Goal: Task Accomplishment & Management: Manage account settings

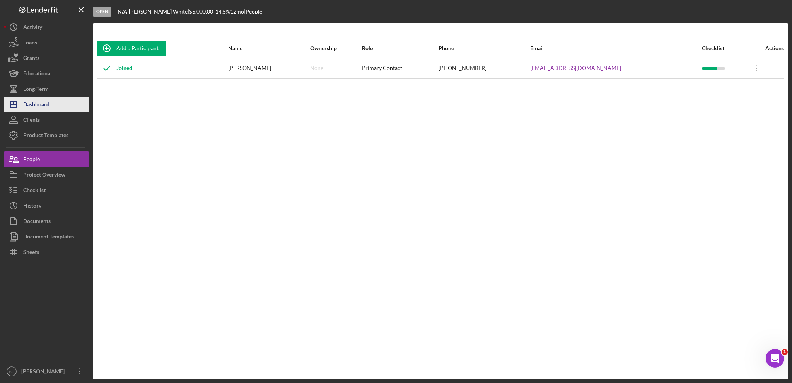
click at [38, 103] on div "Dashboard" at bounding box center [36, 105] width 26 height 17
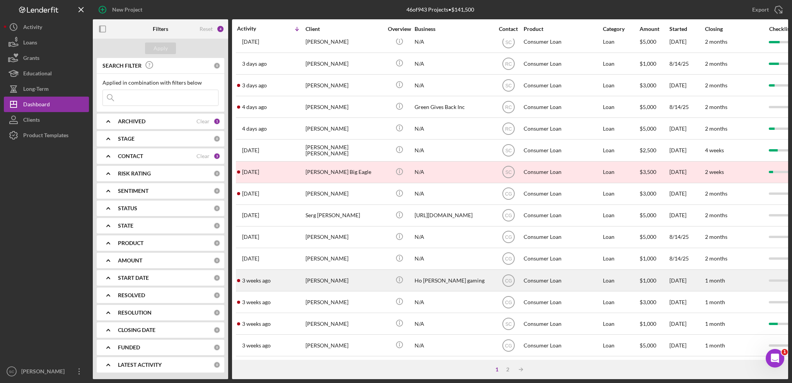
scroll to position [230, 0]
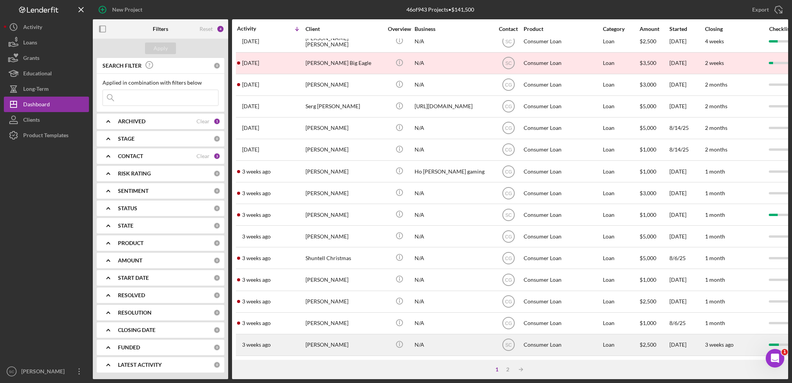
click at [333, 343] on div "[PERSON_NAME]" at bounding box center [343, 345] width 77 height 20
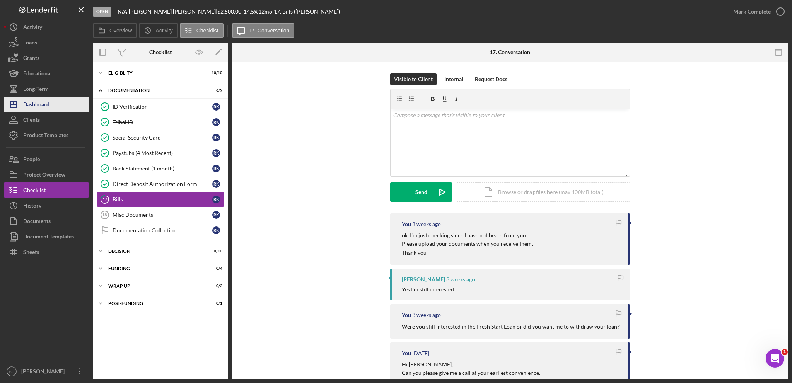
click at [40, 106] on div "Dashboard" at bounding box center [36, 105] width 26 height 17
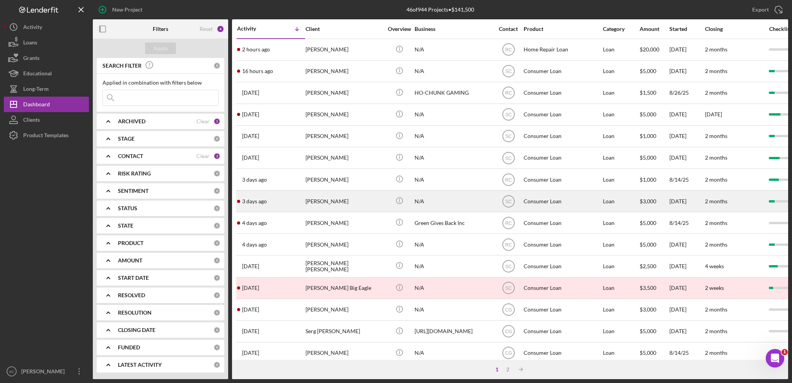
click at [328, 202] on div "[PERSON_NAME]" at bounding box center [343, 201] width 77 height 20
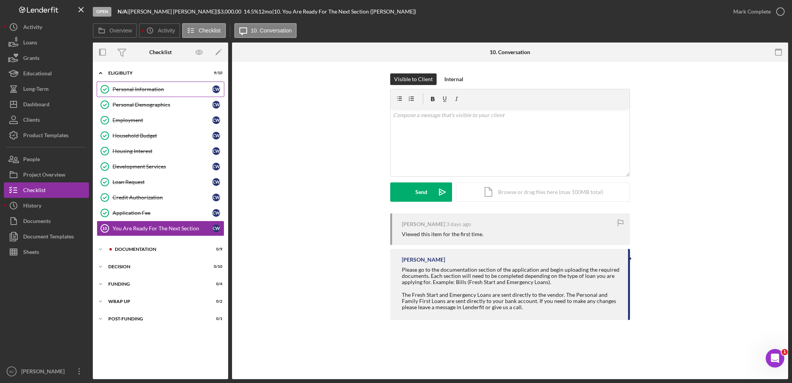
click at [158, 88] on div "Personal Information" at bounding box center [162, 89] width 100 height 6
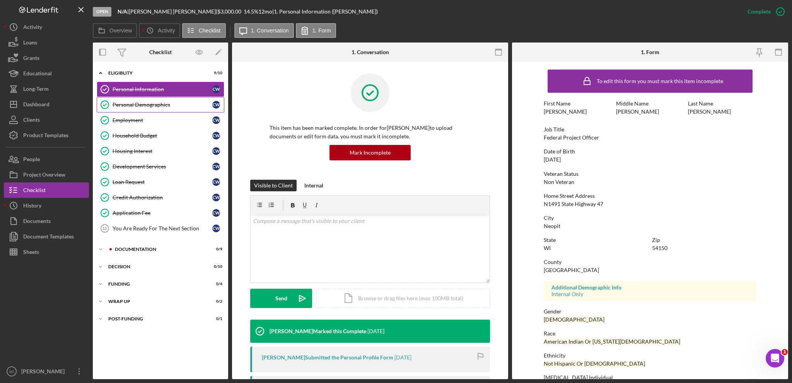
click at [162, 106] on div "Personal Demographics" at bounding box center [162, 105] width 100 height 6
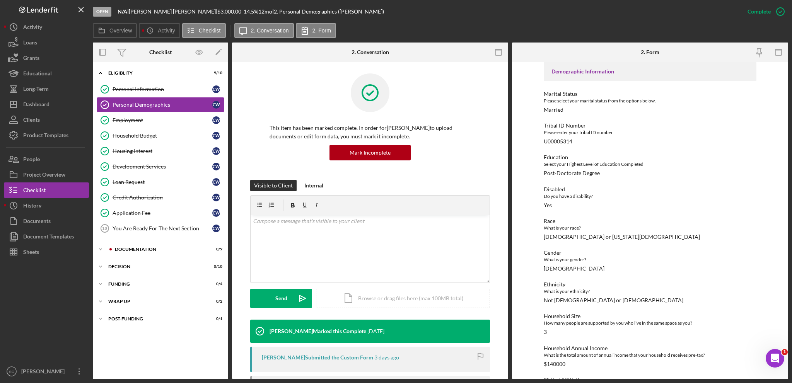
scroll to position [62, 0]
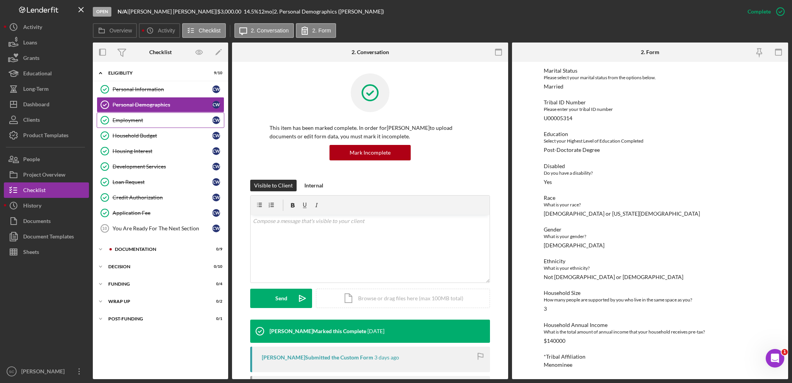
click at [138, 121] on div "Employment" at bounding box center [162, 120] width 100 height 6
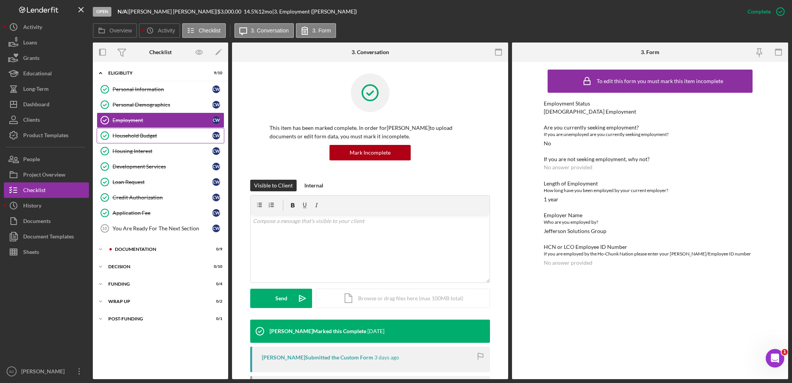
click at [147, 133] on div "Household Budget" at bounding box center [162, 136] width 100 height 6
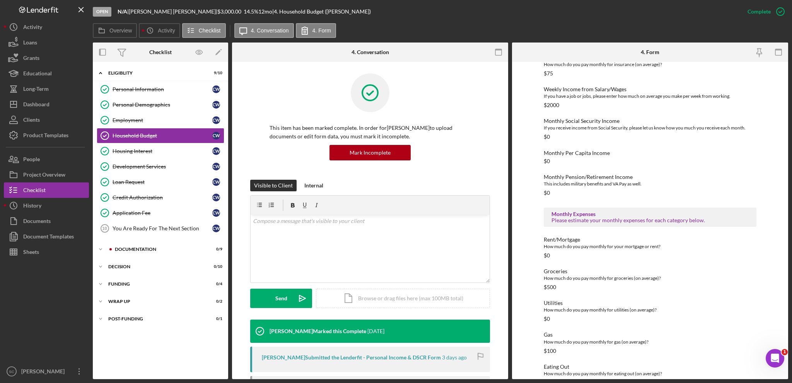
scroll to position [267, 0]
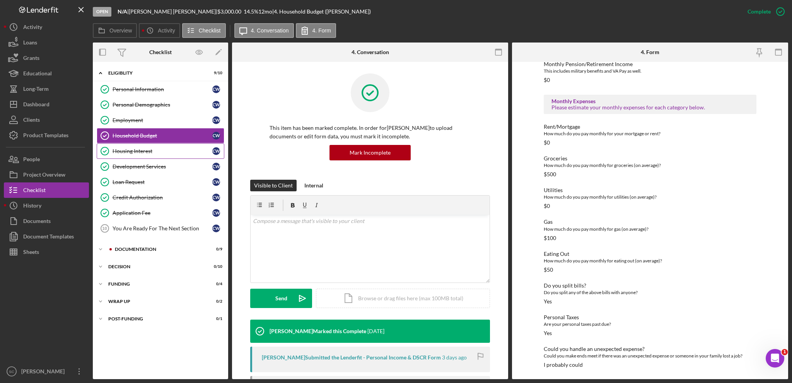
click at [132, 150] on div "Housing Interest" at bounding box center [162, 151] width 100 height 6
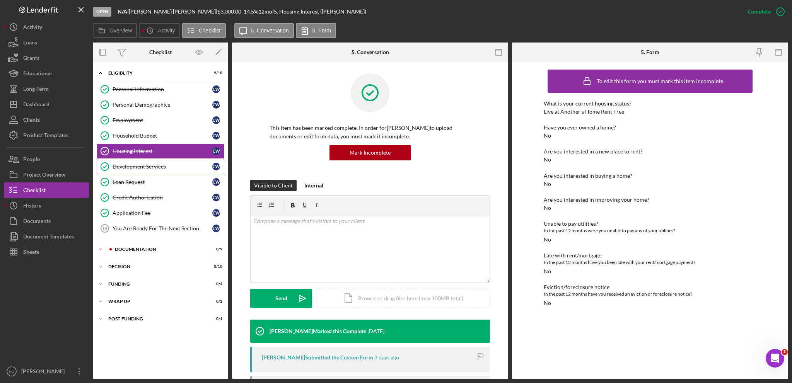
click at [123, 170] on link "Development Services Development Services C W" at bounding box center [161, 166] width 128 height 15
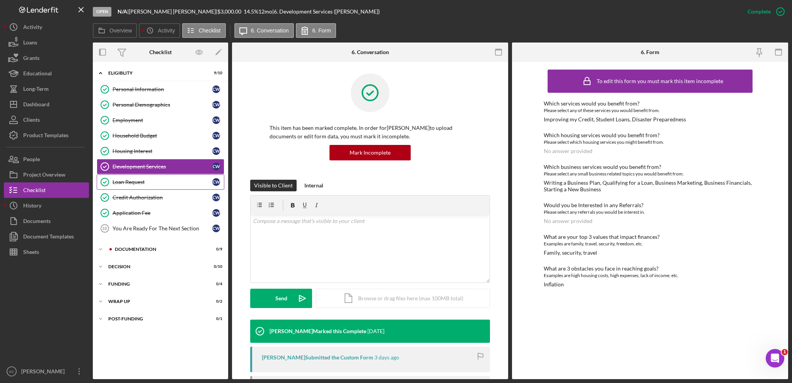
click at [131, 183] on div "Loan Request" at bounding box center [162, 182] width 100 height 6
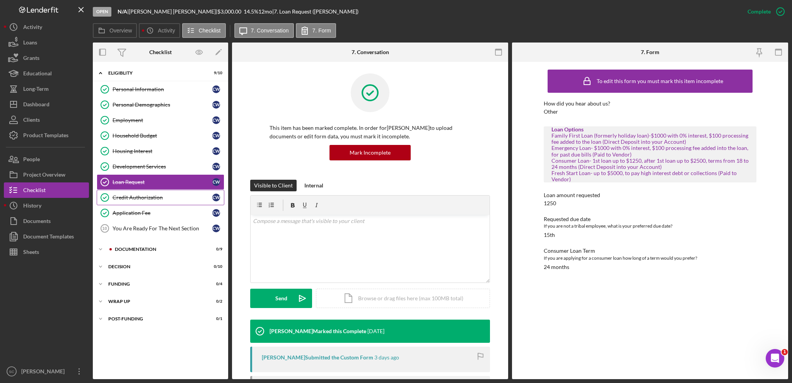
click at [140, 194] on div "Credit Authorization" at bounding box center [162, 197] width 100 height 6
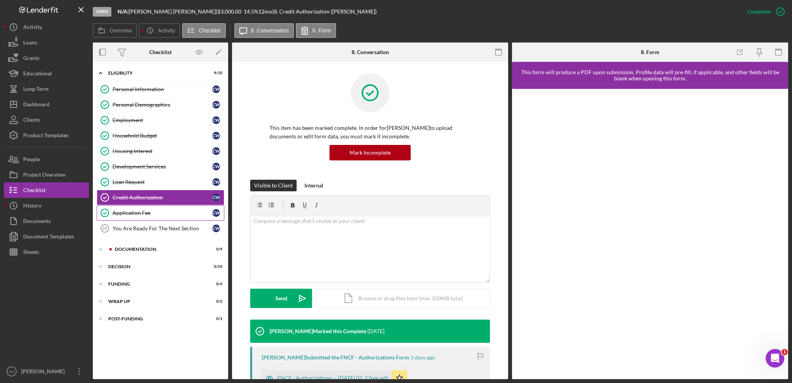
click at [126, 211] on div "Application Fee" at bounding box center [162, 213] width 100 height 6
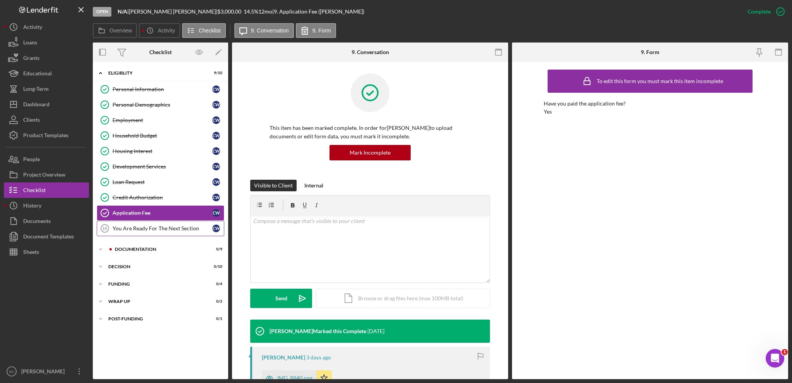
click at [138, 231] on link "You Are Ready For The Next Section 10 You Are Ready For The Next Section C W" at bounding box center [161, 228] width 128 height 15
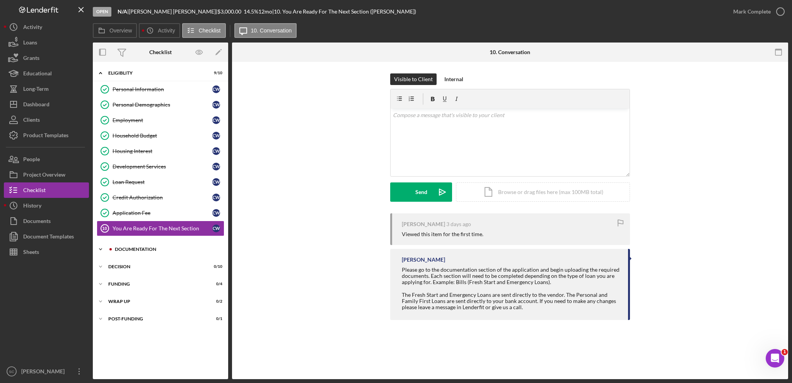
click at [105, 247] on icon "Icon/Expander" at bounding box center [100, 249] width 15 height 15
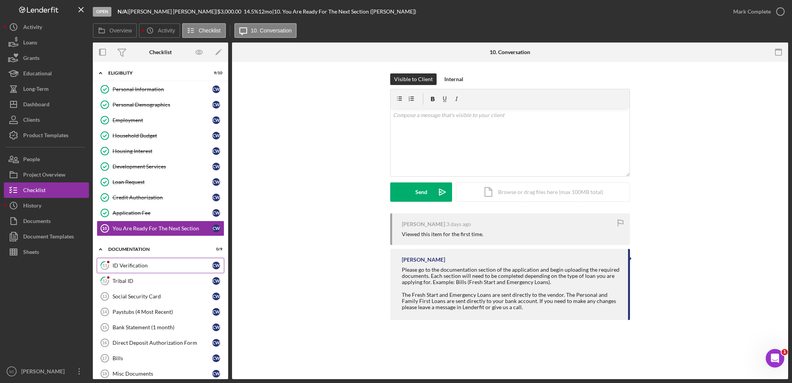
click at [145, 264] on div "ID Verification" at bounding box center [162, 265] width 100 height 6
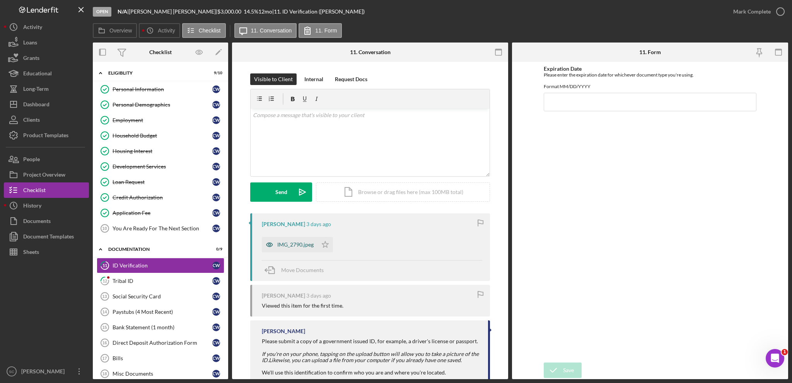
click at [300, 247] on div "IMG_2790.jpeg" at bounding box center [295, 245] width 36 height 6
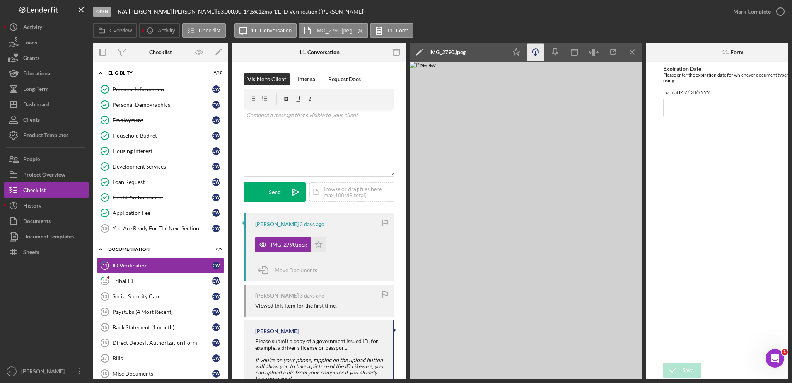
click at [532, 55] on icon "Icon/Download" at bounding box center [535, 52] width 17 height 17
click at [682, 112] on input "Expiration Date" at bounding box center [732, 108] width 139 height 19
type input "[DATE]"
click at [683, 369] on div "Save" at bounding box center [687, 370] width 11 height 15
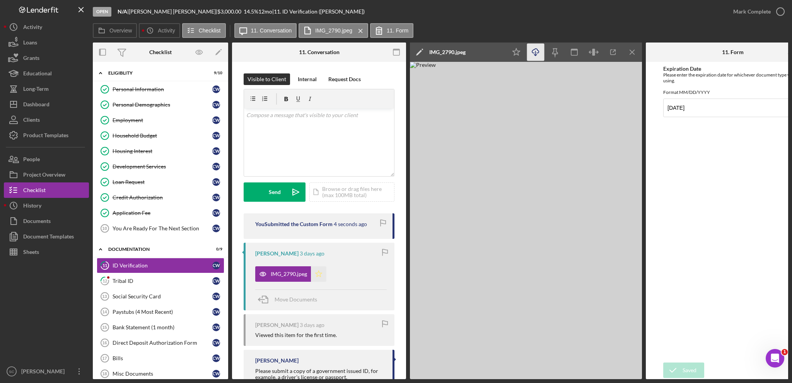
click at [320, 272] on icon "Icon/Star" at bounding box center [318, 273] width 15 height 15
click at [751, 12] on div "Mark Complete" at bounding box center [751, 11] width 37 height 15
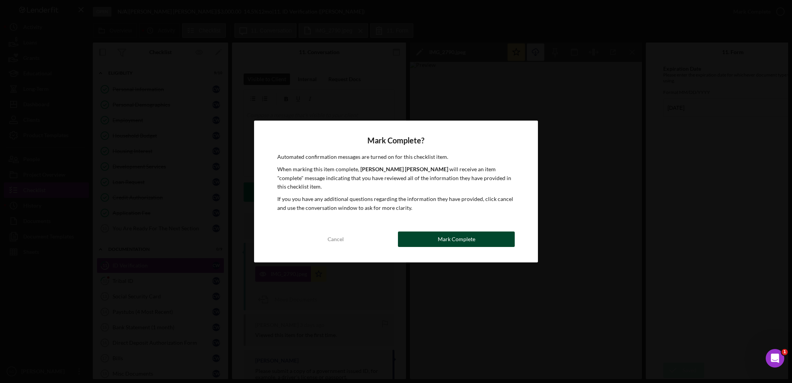
click at [419, 232] on button "Mark Complete" at bounding box center [456, 239] width 117 height 15
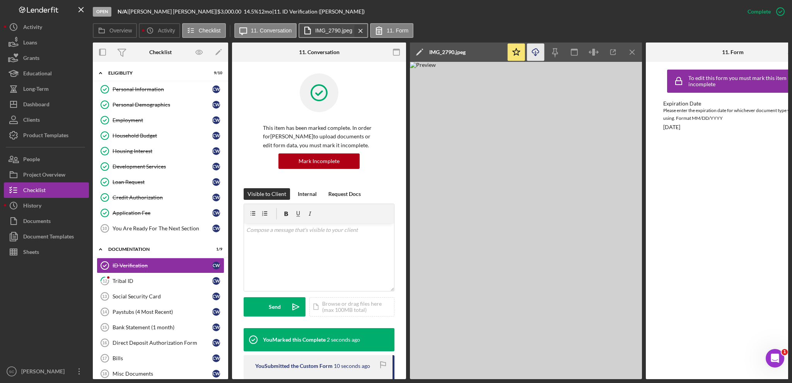
click at [361, 30] on icon "Icon/Menu Close" at bounding box center [361, 30] width 14 height 19
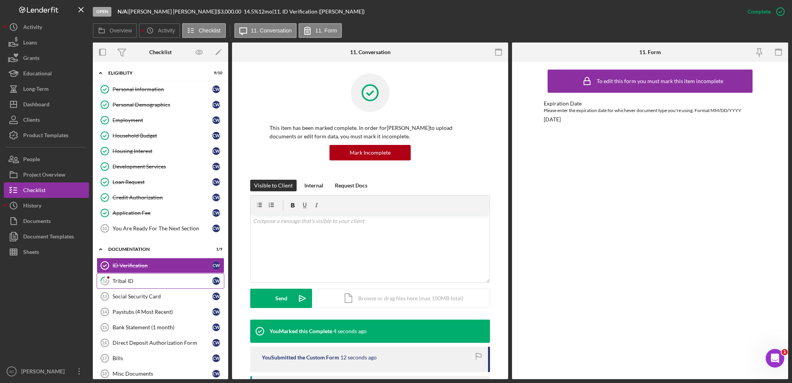
click at [138, 281] on div "Tribal ID" at bounding box center [162, 281] width 100 height 6
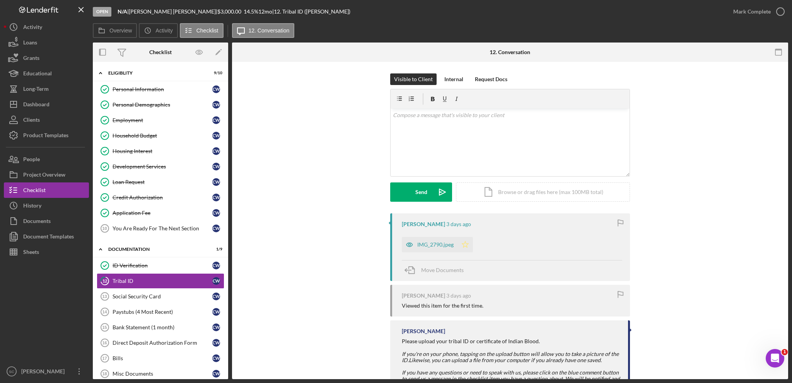
click at [465, 244] on icon "Icon/Star" at bounding box center [464, 244] width 15 height 15
click at [423, 242] on div "IMG_2790.jpeg" at bounding box center [435, 245] width 36 height 6
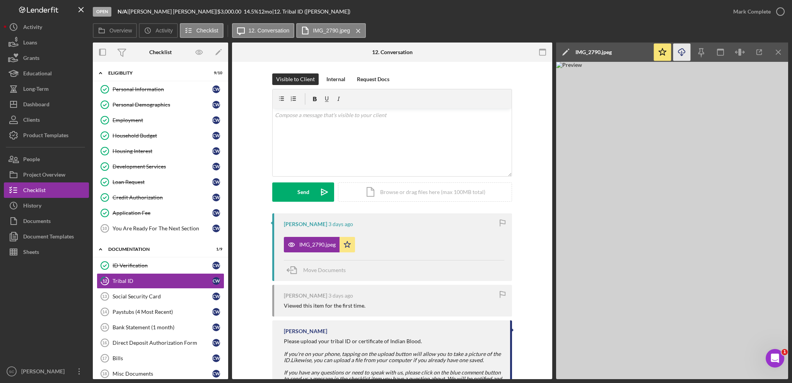
click at [683, 54] on icon "Icon/Download" at bounding box center [681, 52] width 17 height 17
click at [515, 193] on div "Visible to Client Internal Request Docs v Color teal Color pink Remove color Ad…" at bounding box center [392, 143] width 297 height 140
click at [753, 11] on div "Mark Complete" at bounding box center [751, 11] width 37 height 15
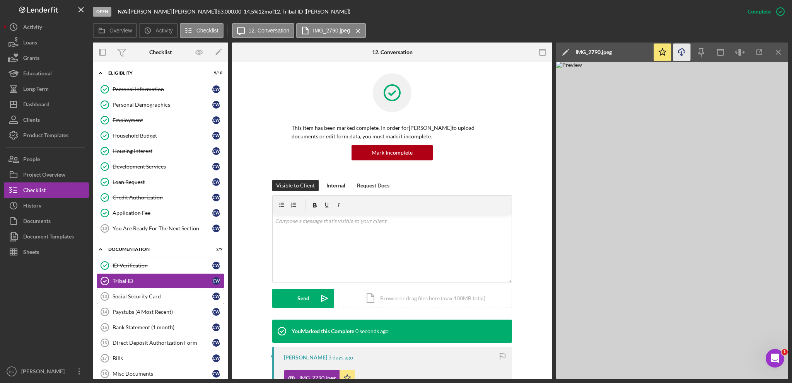
click at [139, 295] on div "Social Security Card" at bounding box center [162, 296] width 100 height 6
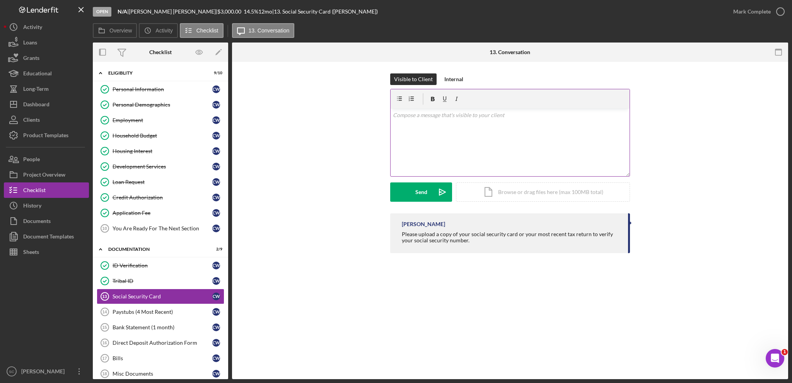
click at [458, 136] on div "v Color teal Color pink Remove color Add row above Add row below Add column bef…" at bounding box center [509, 143] width 239 height 68
click at [416, 202] on div "Visible to Client Internal v Color teal Color pink Remove color Add row above A…" at bounding box center [510, 143] width 240 height 140
click at [412, 194] on button "Send Icon/icon-invite-send" at bounding box center [421, 191] width 62 height 19
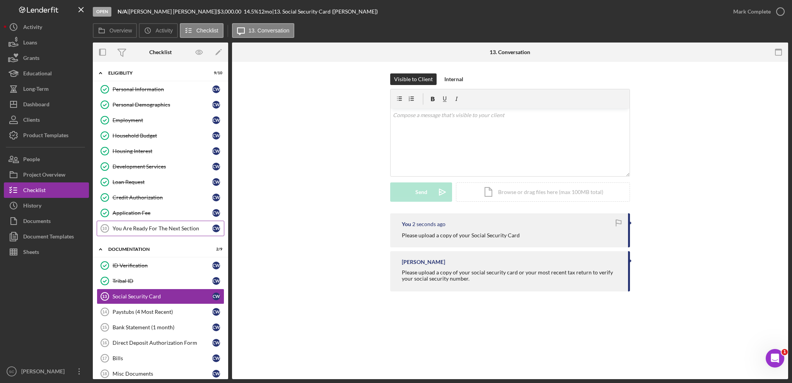
click at [116, 230] on link "You Are Ready For The Next Section 10 You Are Ready For The Next Section C W" at bounding box center [161, 228] width 128 height 15
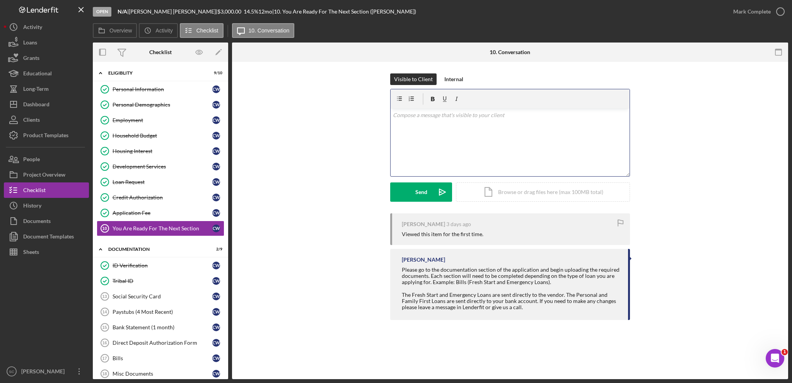
click at [482, 133] on div "v Color teal Color pink Remove color Add row above Add row below Add column bef…" at bounding box center [509, 143] width 239 height 68
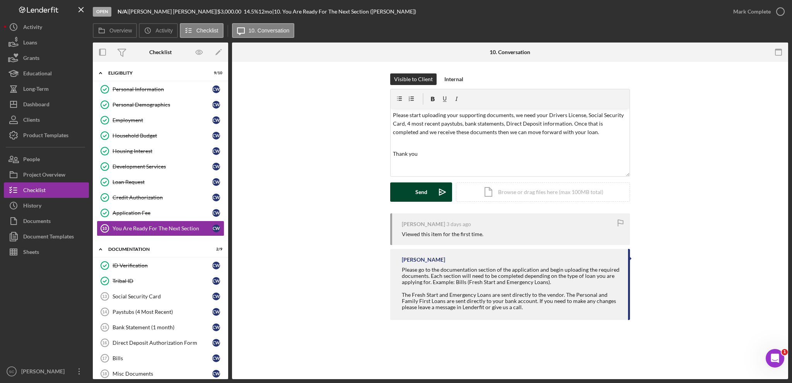
click at [426, 194] on div "Send" at bounding box center [421, 191] width 12 height 19
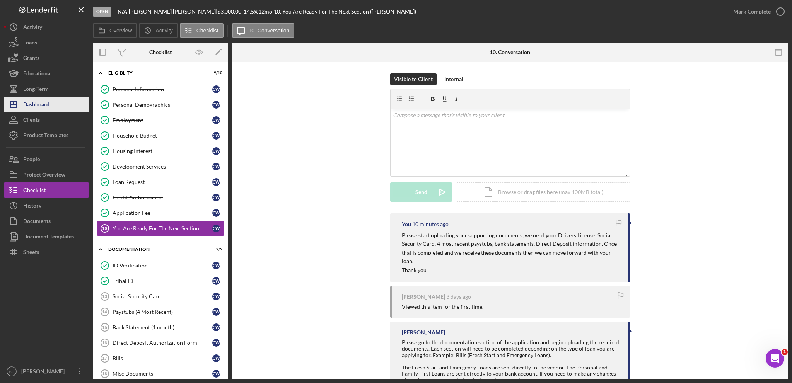
click at [46, 106] on div "Dashboard" at bounding box center [36, 105] width 26 height 17
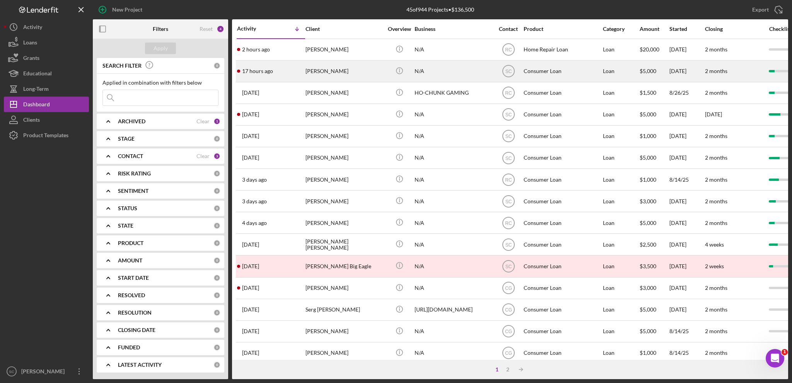
click at [329, 69] on div "[PERSON_NAME]" at bounding box center [343, 71] width 77 height 20
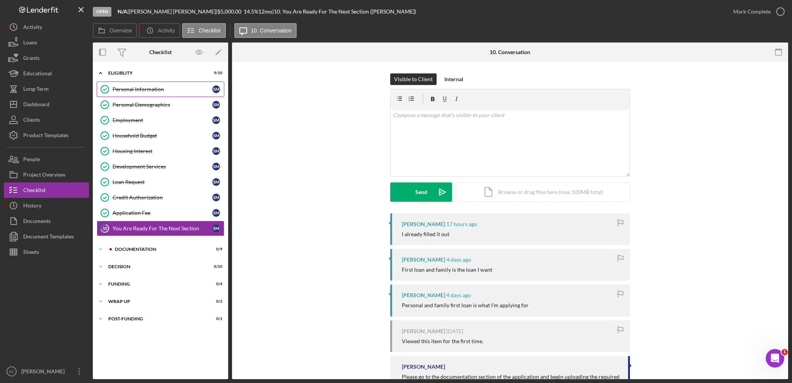
click at [145, 94] on link "Personal Information Personal Information S M" at bounding box center [161, 89] width 128 height 15
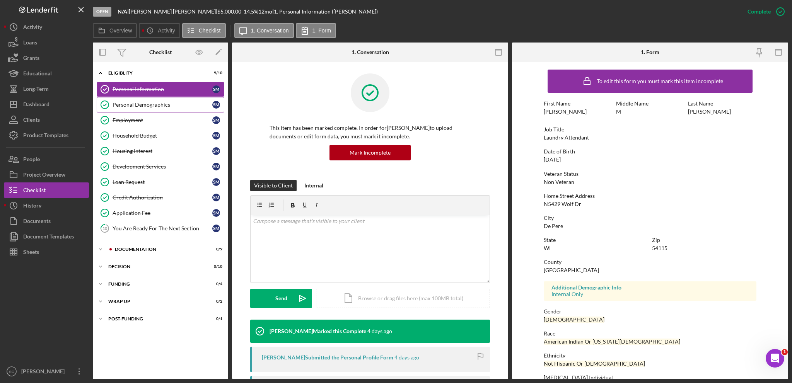
click at [158, 104] on div "Personal Demographics" at bounding box center [162, 105] width 100 height 6
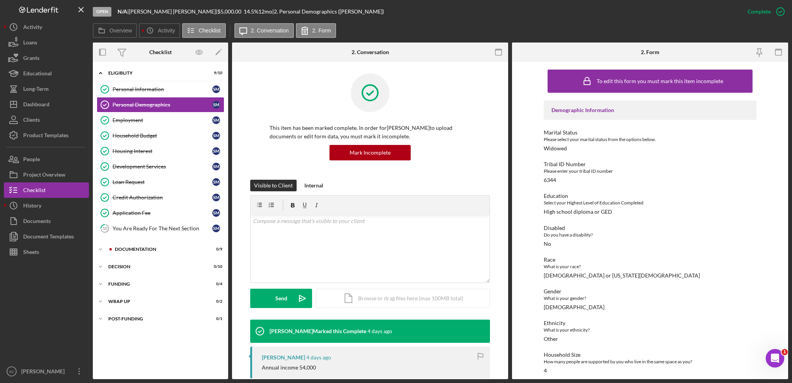
scroll to position [62, 0]
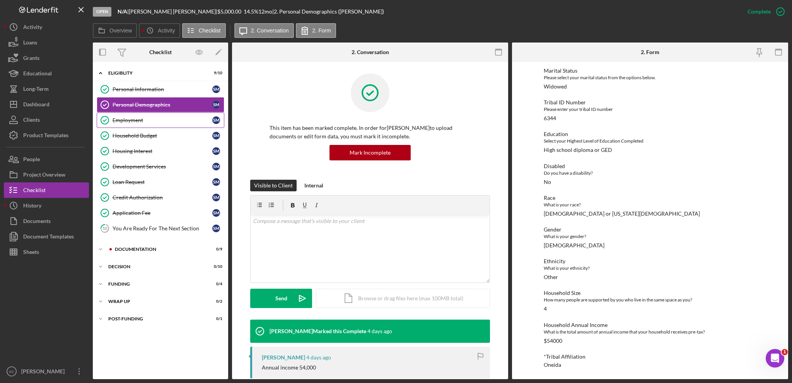
click at [158, 118] on div "Employment" at bounding box center [162, 120] width 100 height 6
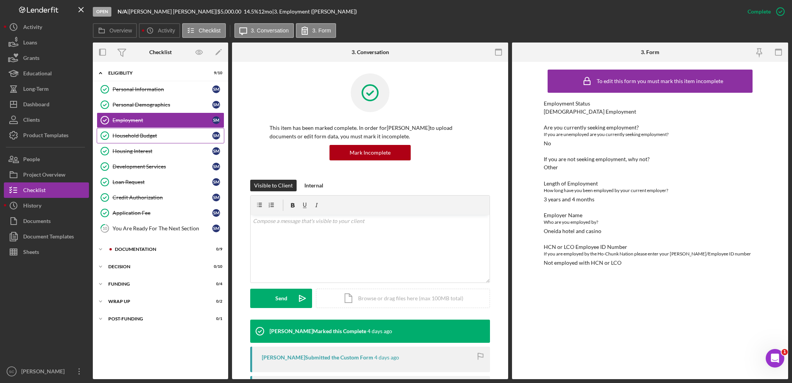
click at [135, 133] on div "Household Budget" at bounding box center [162, 136] width 100 height 6
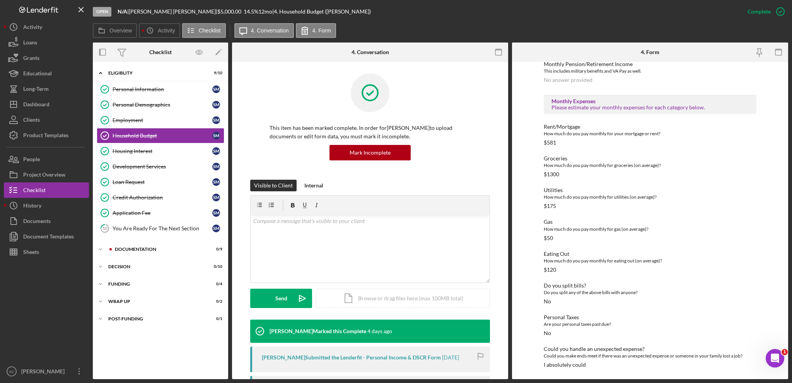
scroll to position [39, 0]
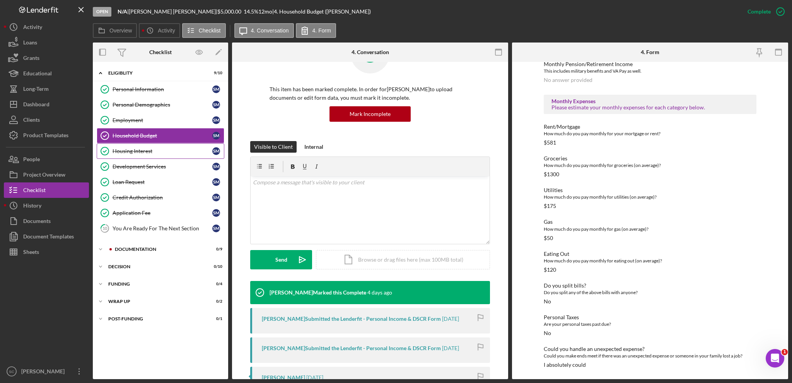
click at [161, 149] on div "Housing Interest" at bounding box center [162, 151] width 100 height 6
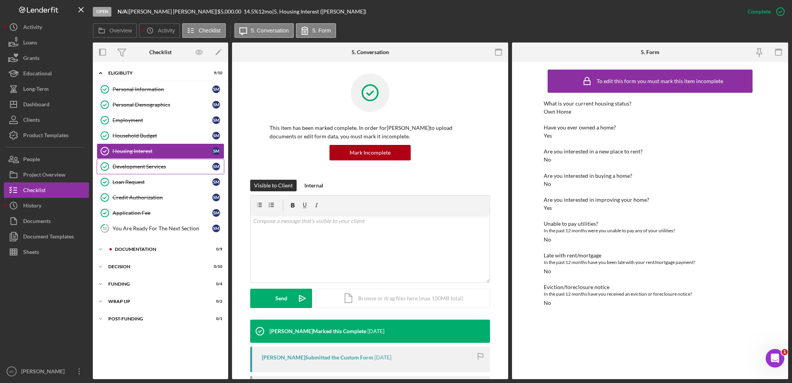
click at [152, 170] on link "Development Services Development Services S M" at bounding box center [161, 166] width 128 height 15
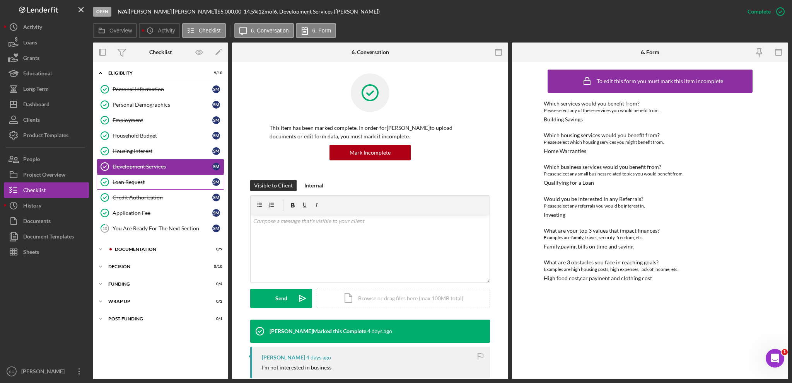
click at [135, 183] on div "Loan Request" at bounding box center [162, 182] width 100 height 6
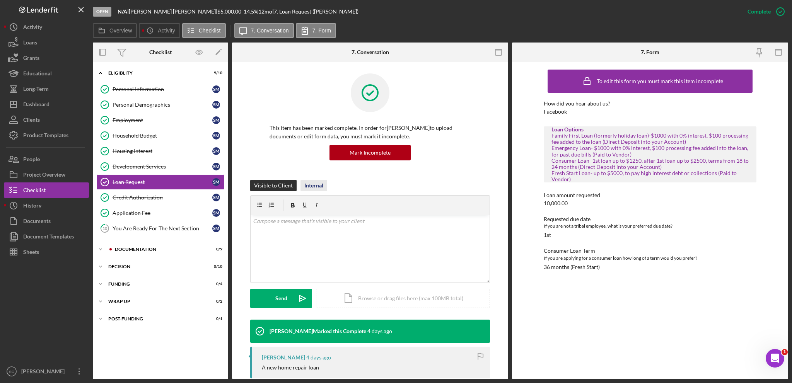
click at [317, 183] on div "Internal" at bounding box center [313, 186] width 19 height 12
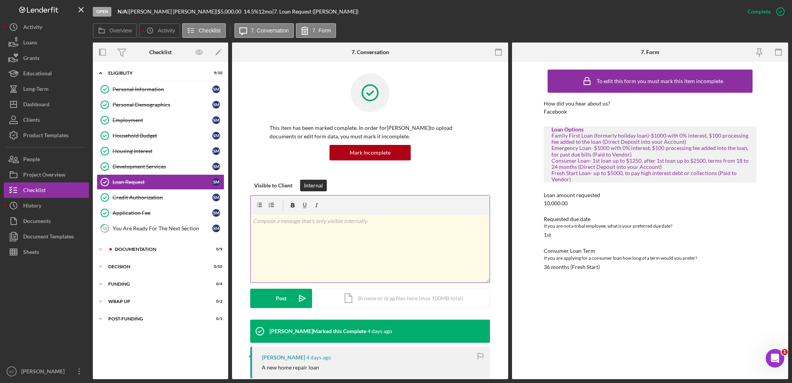
click at [311, 237] on div "v Color teal Color pink Remove color Add row above Add row below Add column bef…" at bounding box center [369, 249] width 239 height 68
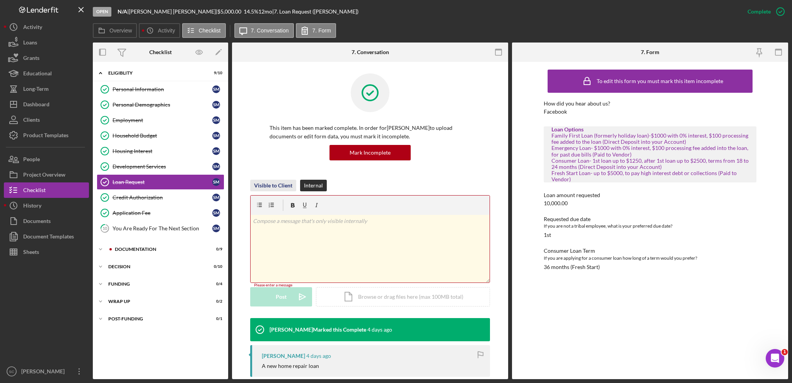
click at [270, 183] on div "Visible to Client" at bounding box center [273, 186] width 38 height 12
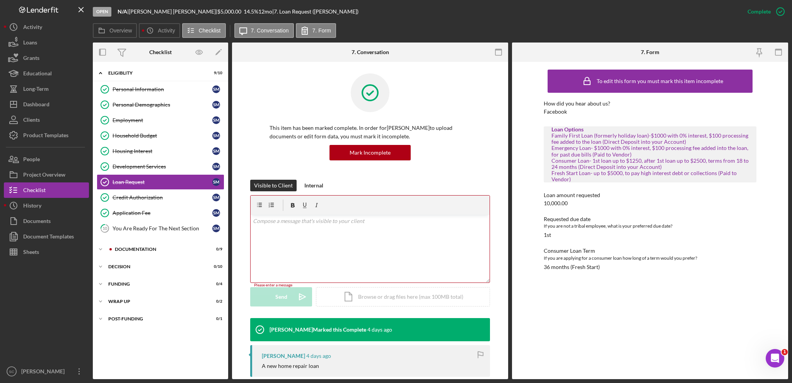
click at [303, 232] on div "v Color teal Color pink Remove color Add row above Add row below Add column bef…" at bounding box center [369, 249] width 239 height 68
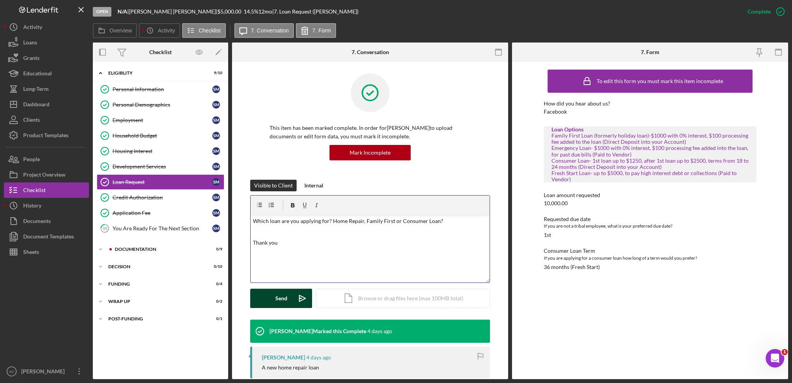
click at [271, 292] on button "Send Icon/icon-invite-send" at bounding box center [281, 298] width 62 height 19
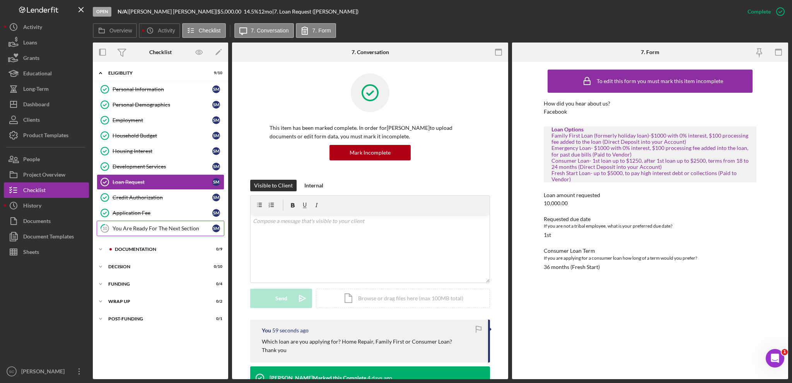
click at [130, 225] on div "You Are Ready For The Next Section" at bounding box center [162, 228] width 100 height 6
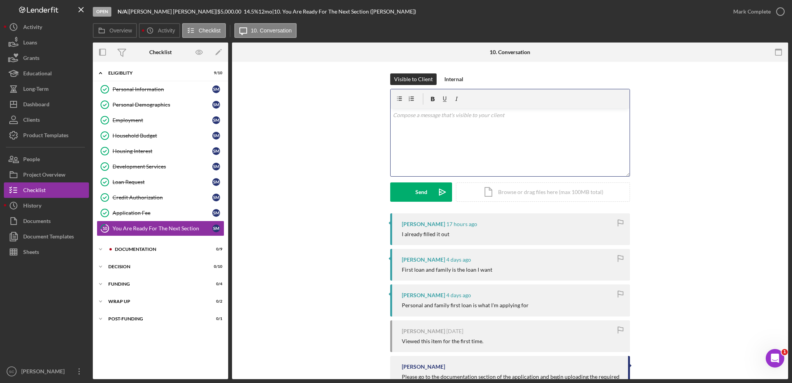
click at [446, 143] on div "v Color teal Color pink Remove color Add row above Add row below Add column bef…" at bounding box center [509, 143] width 239 height 68
click at [450, 123] on p "These are 2 separate loans, did you want the family First Loan which is 1000 or…" at bounding box center [510, 119] width 235 height 17
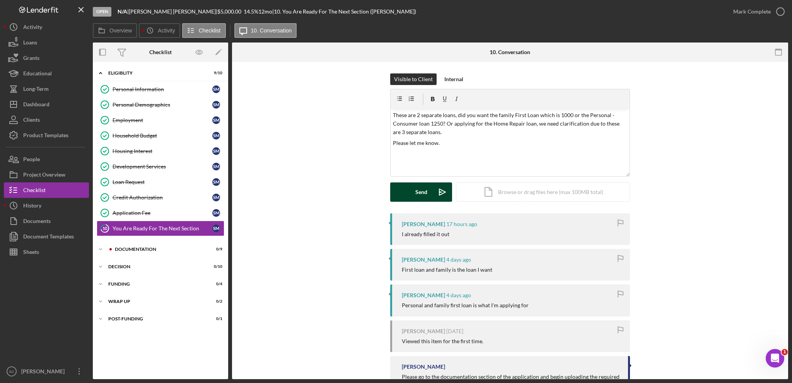
click at [421, 192] on div "Send" at bounding box center [421, 191] width 12 height 19
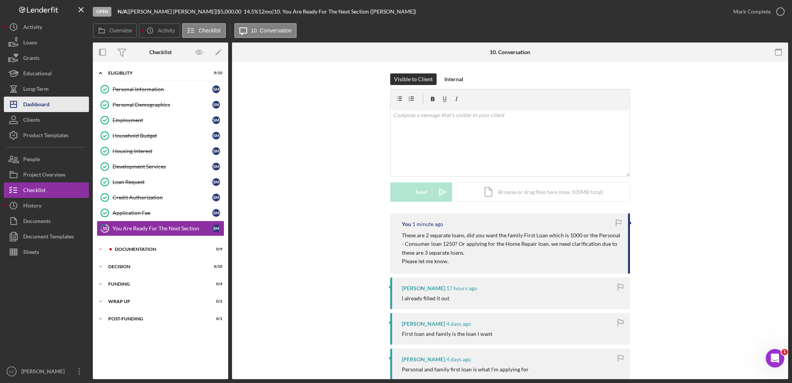
click at [55, 106] on button "Icon/Dashboard Dashboard" at bounding box center [46, 104] width 85 height 15
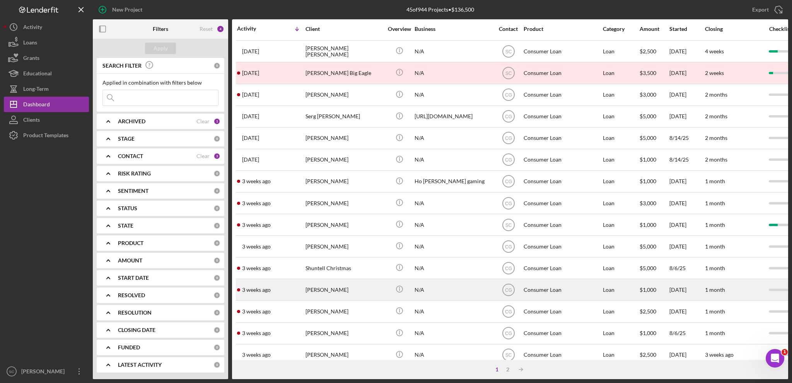
scroll to position [230, 0]
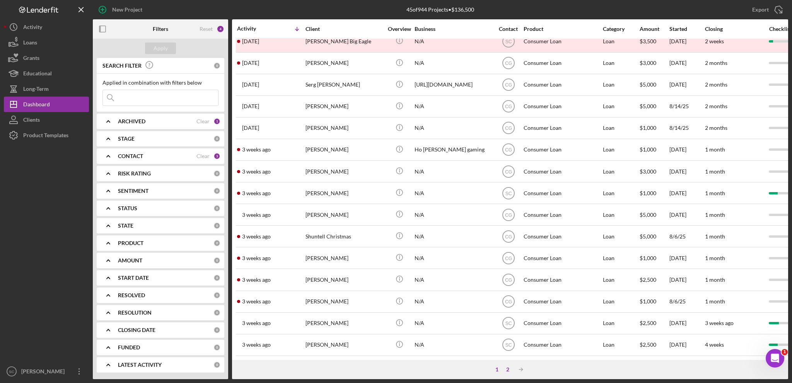
click at [504, 367] on div "2" at bounding box center [507, 369] width 11 height 6
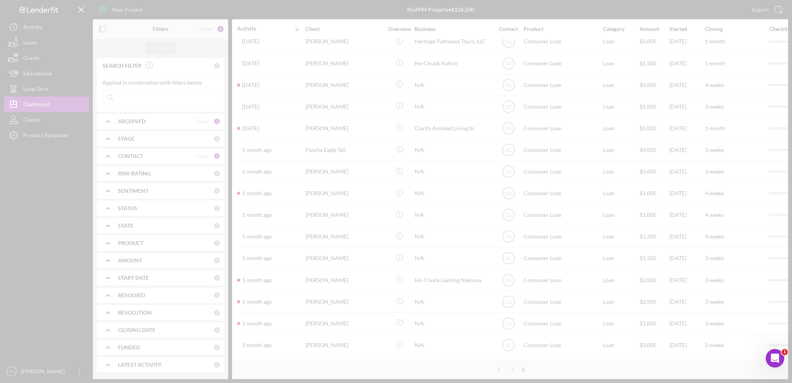
scroll to position [122, 0]
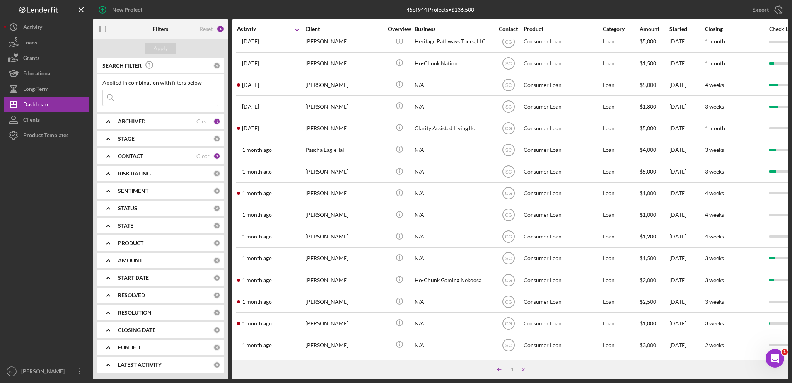
click at [499, 368] on icon "Icon/Table Sort Arrow" at bounding box center [498, 369] width 15 height 15
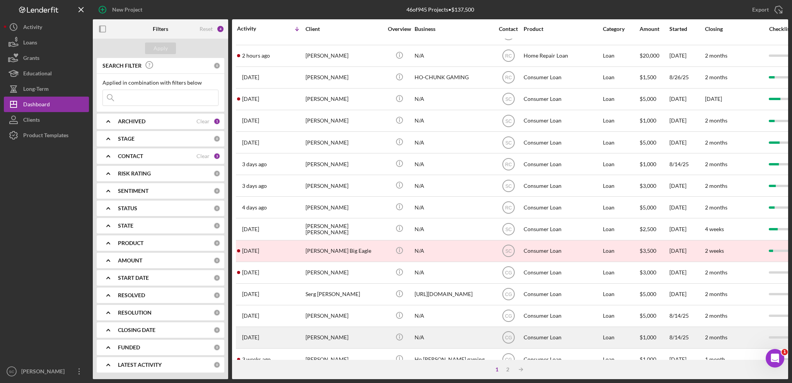
scroll to position [0, 0]
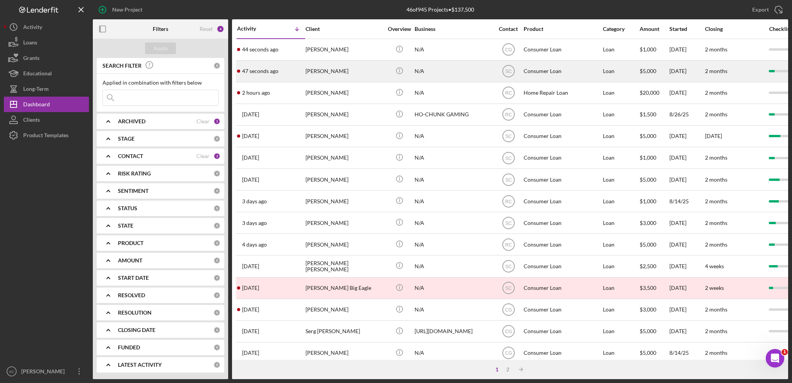
click at [338, 72] on div "[PERSON_NAME]" at bounding box center [343, 71] width 77 height 20
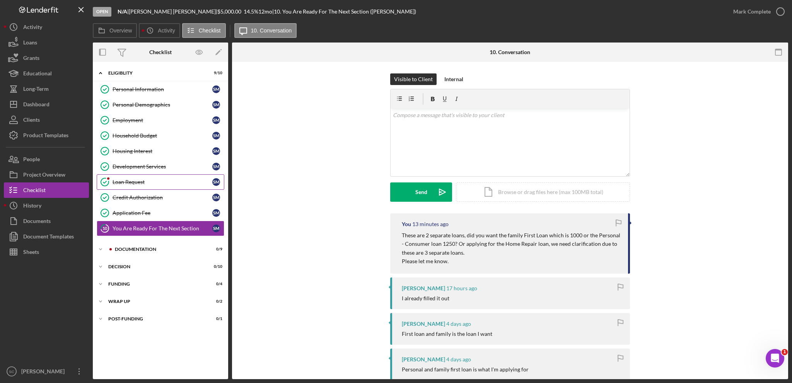
click at [144, 183] on div "Loan Request" at bounding box center [162, 182] width 100 height 6
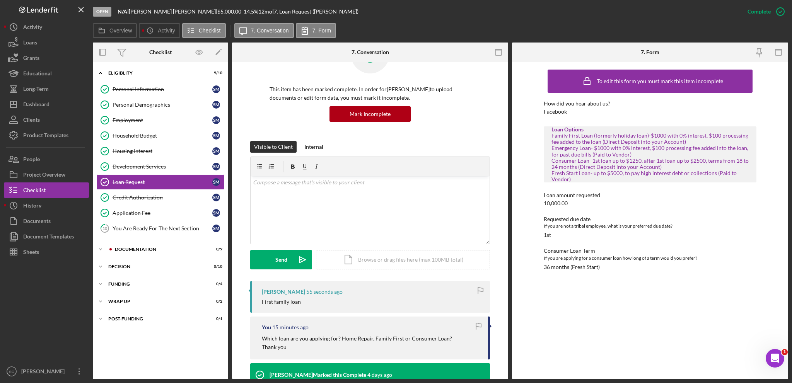
scroll to position [77, 0]
